Goal: Task Accomplishment & Management: Use online tool/utility

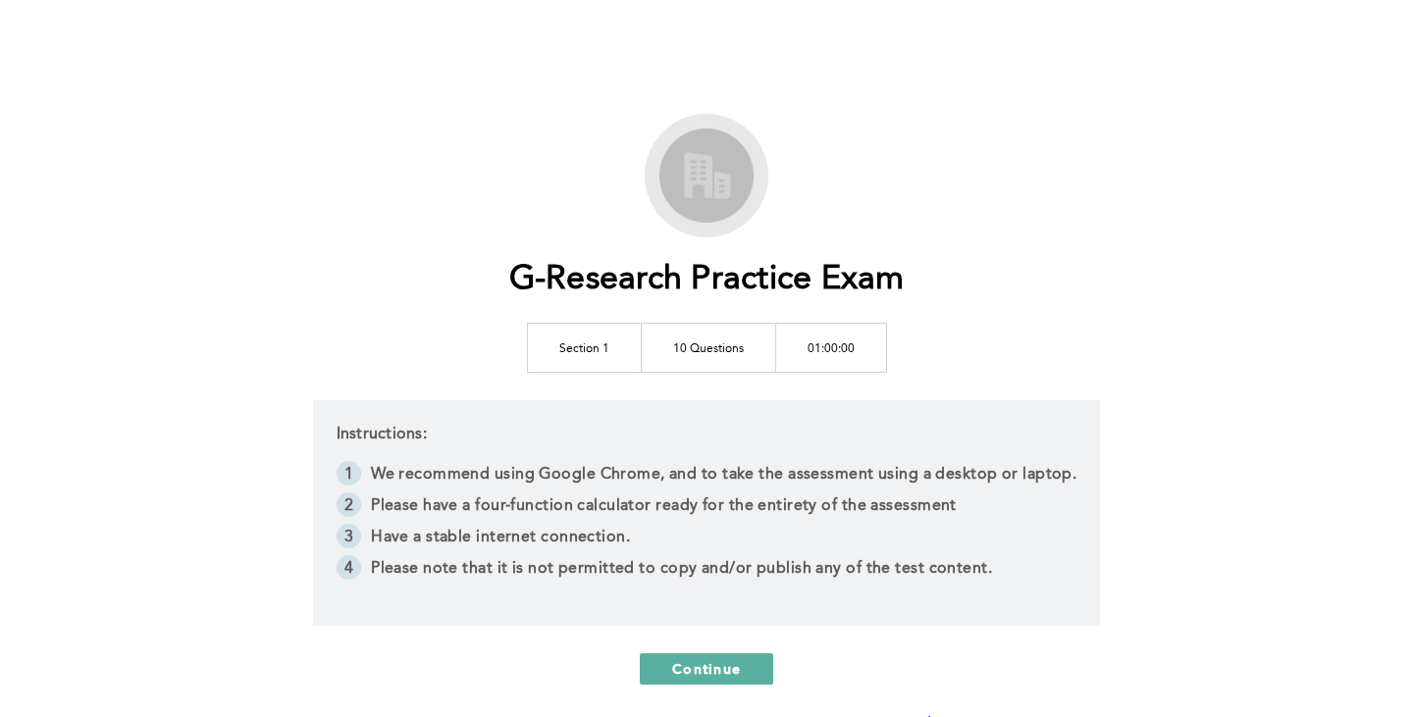
click at [602, 341] on td "Section 1" at bounding box center [584, 347] width 114 height 49
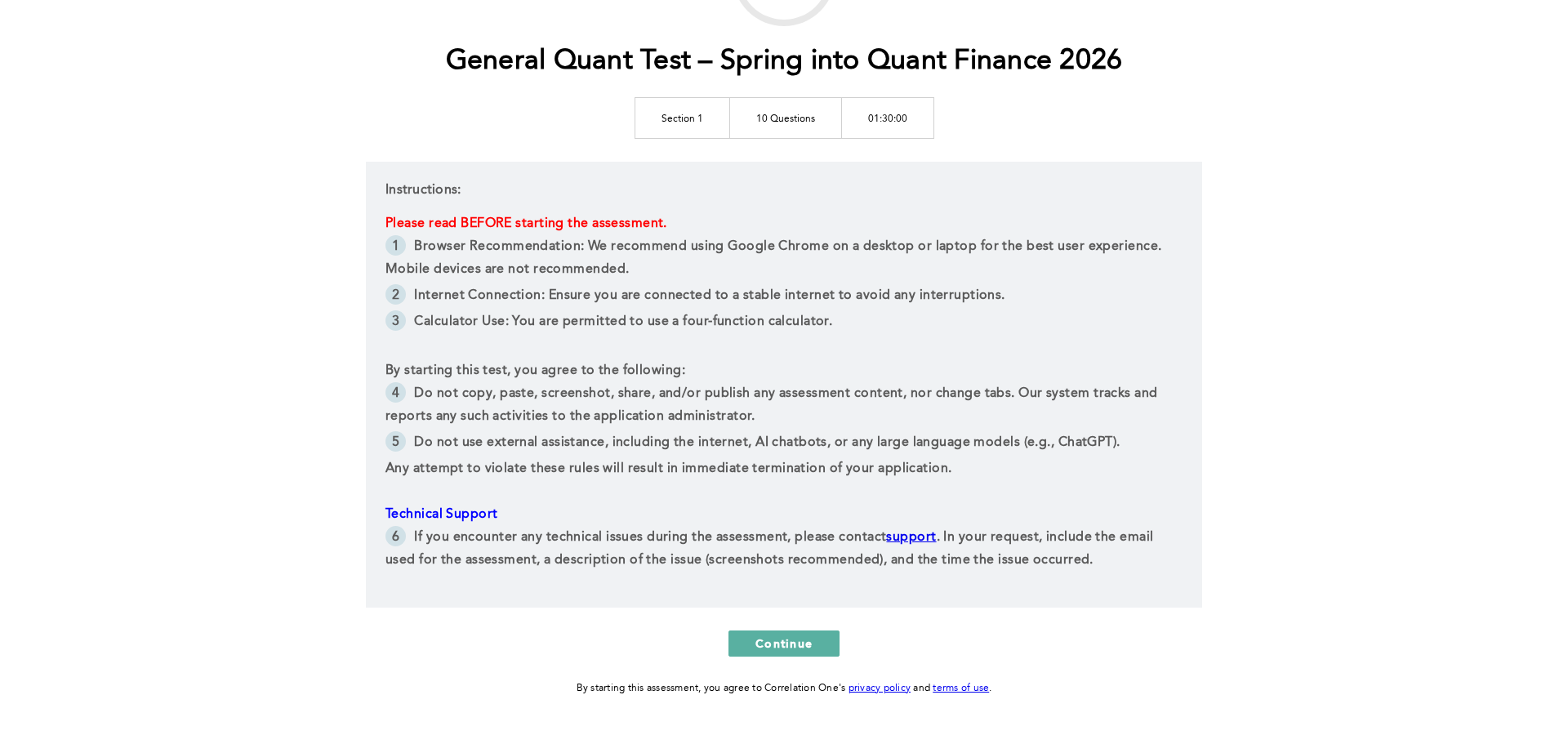
scroll to position [220, 0]
